Goal: Information Seeking & Learning: Learn about a topic

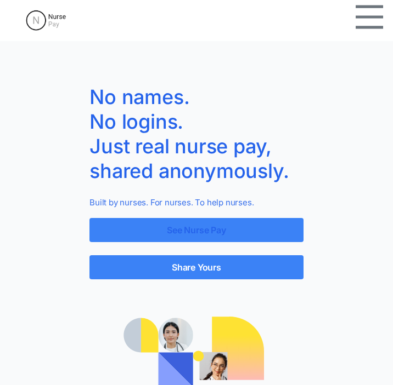
click at [246, 233] on link "See Nurse Pay" at bounding box center [196, 230] width 214 height 24
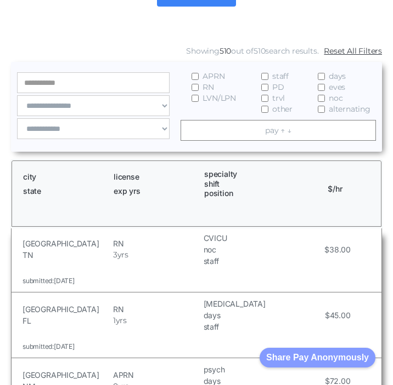
scroll to position [130, 0]
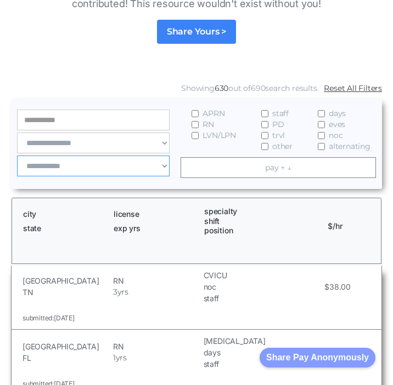
click at [89, 168] on select "**********" at bounding box center [93, 166] width 152 height 21
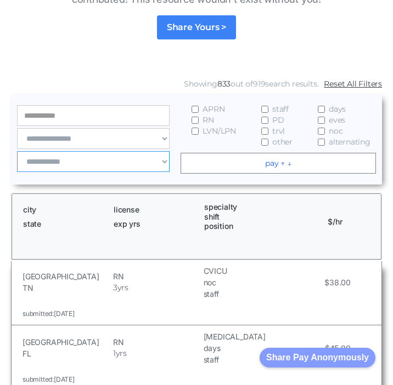
scroll to position [135, 0]
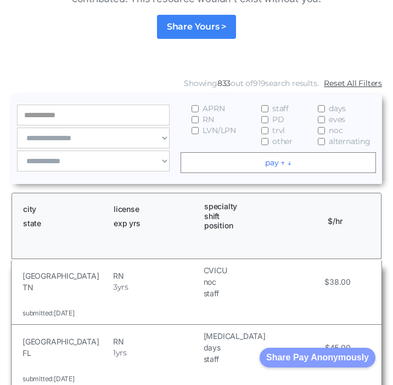
click at [285, 164] on link "pay ↑ ↓" at bounding box center [277, 162] width 195 height 21
click at [103, 159] on select "**********" at bounding box center [93, 161] width 152 height 21
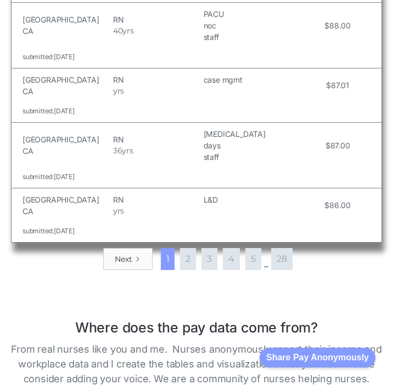
scroll to position [2136, 0]
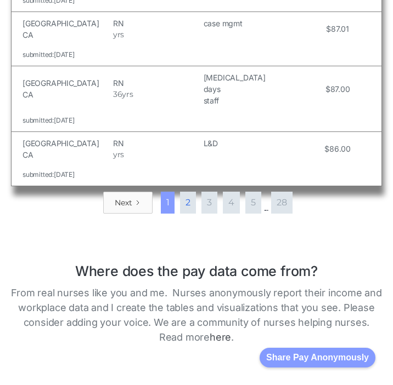
click at [192, 192] on link "2" at bounding box center [188, 203] width 16 height 22
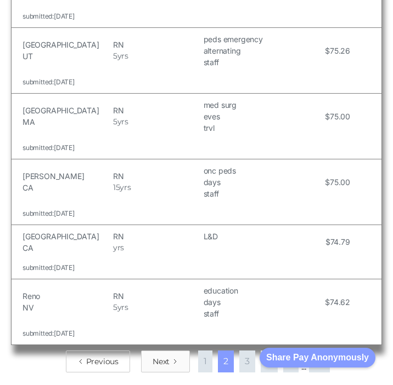
scroll to position [2210, 0]
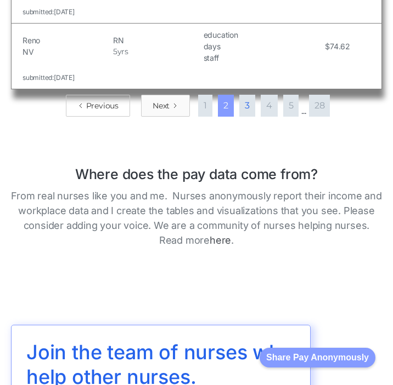
click at [247, 100] on link "3" at bounding box center [247, 106] width 16 height 22
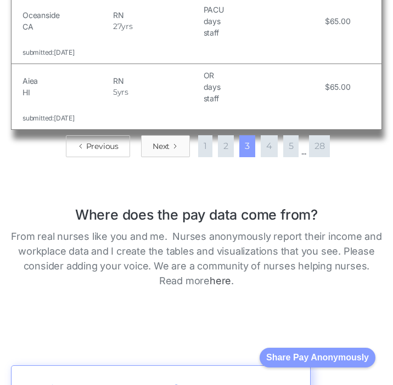
scroll to position [2053, 0]
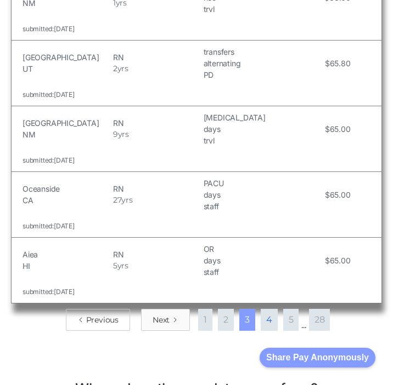
click at [272, 309] on link "4" at bounding box center [268, 320] width 17 height 22
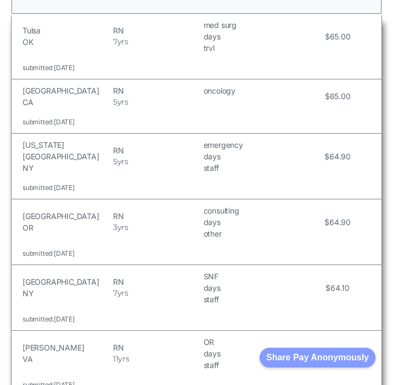
scroll to position [218, 0]
